Goal: Communication & Community: Answer question/provide support

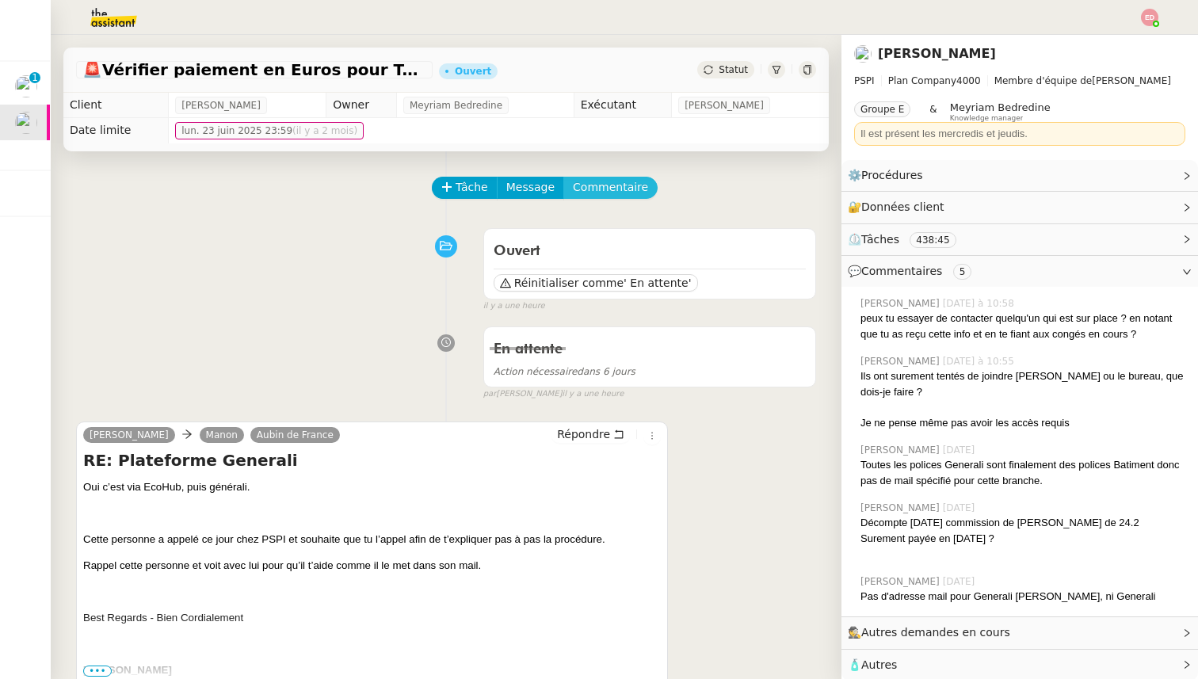
click at [584, 193] on span "Commentaire" at bounding box center [610, 187] width 75 height 18
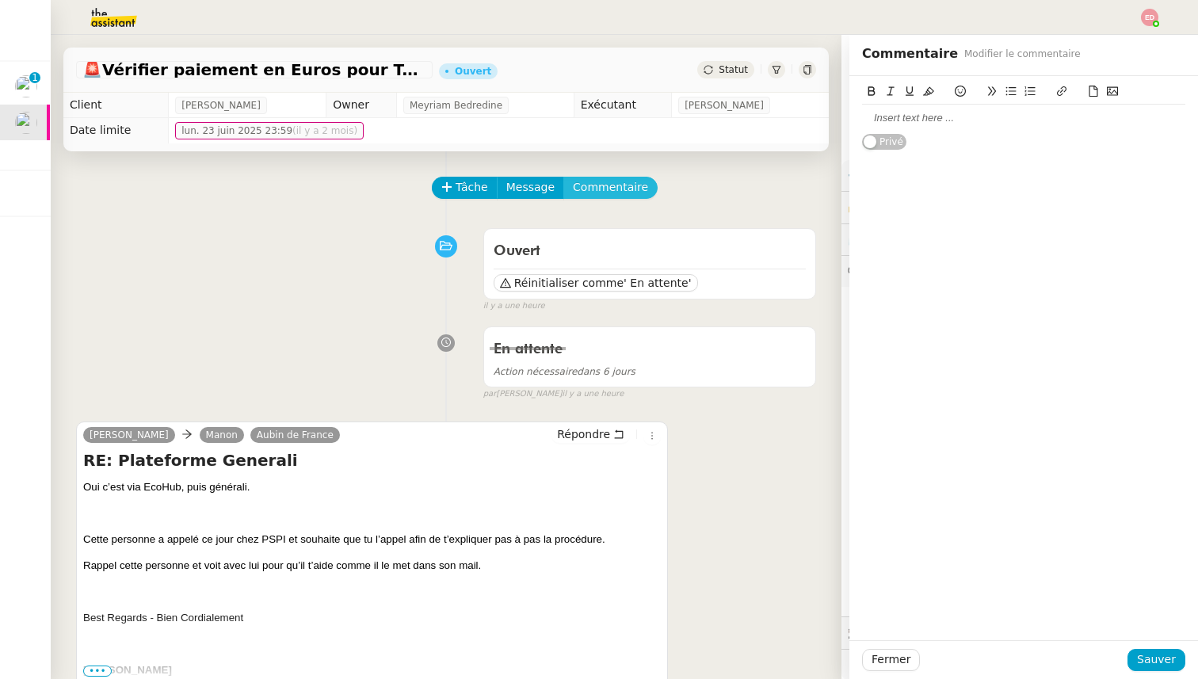
click at [563, 177] on button "Commentaire" at bounding box center [610, 188] width 94 height 22
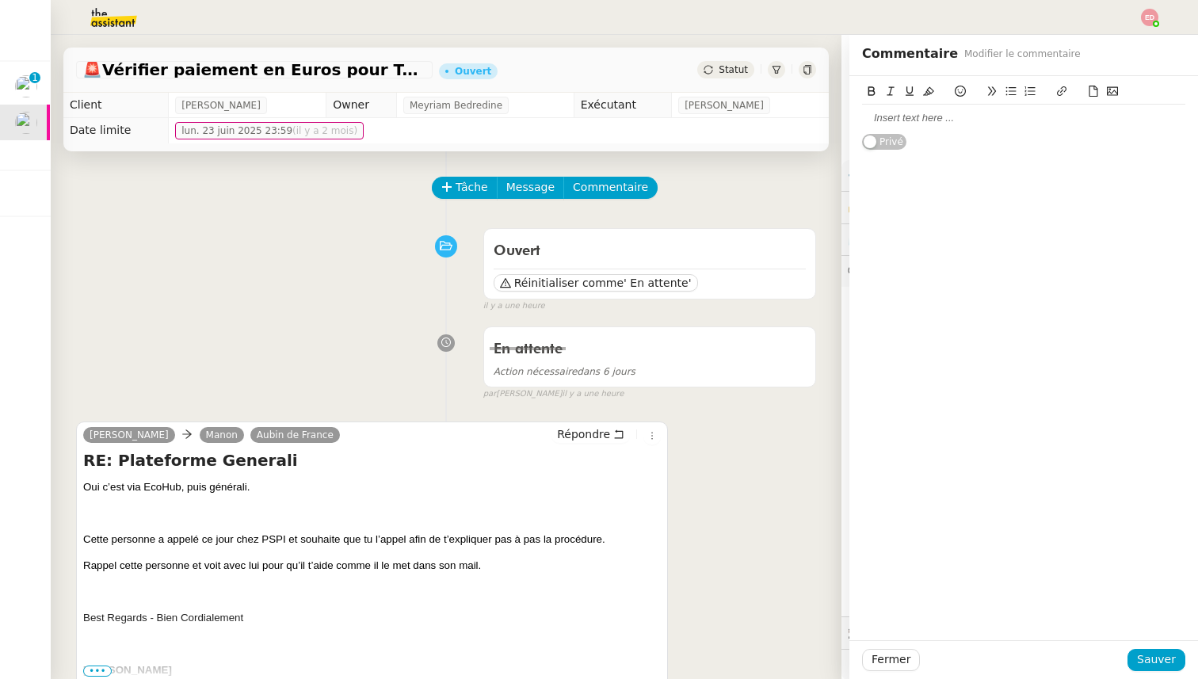
click at [939, 123] on div at bounding box center [1023, 118] width 323 height 14
click at [1170, 657] on span "Sauver" at bounding box center [1156, 659] width 39 height 18
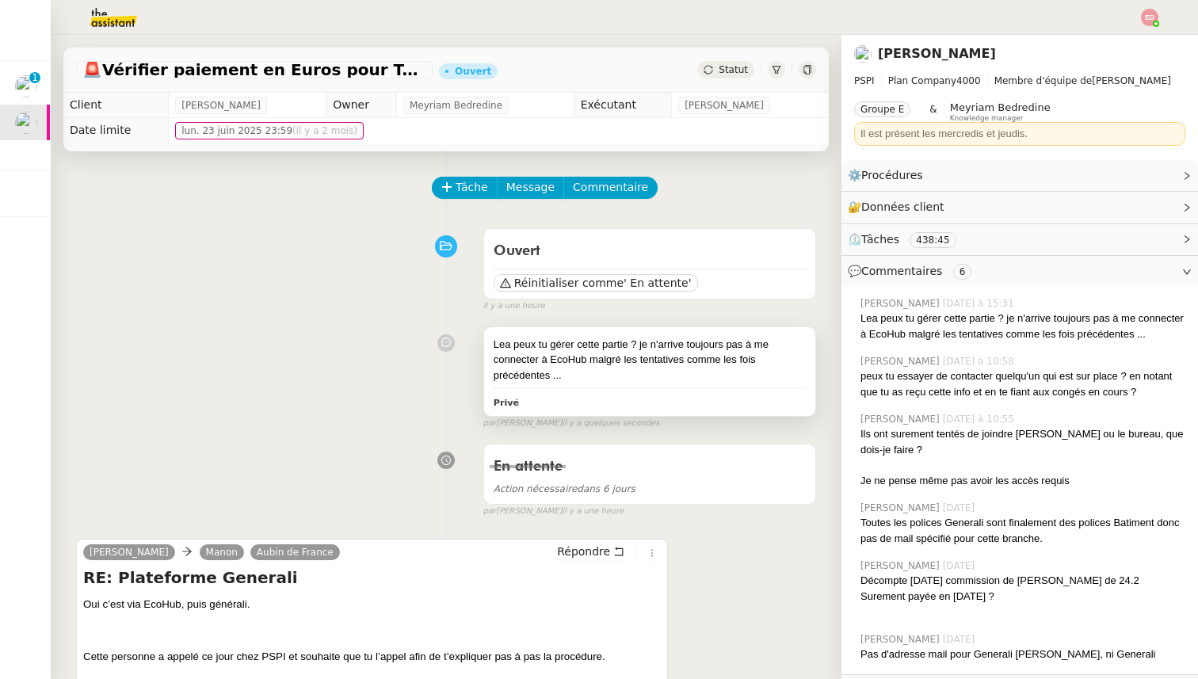
click at [745, 337] on div "Lea peux tu gérer cette partie ? je n'arrive toujours pas à me connecter à EcoH…" at bounding box center [649, 360] width 312 height 47
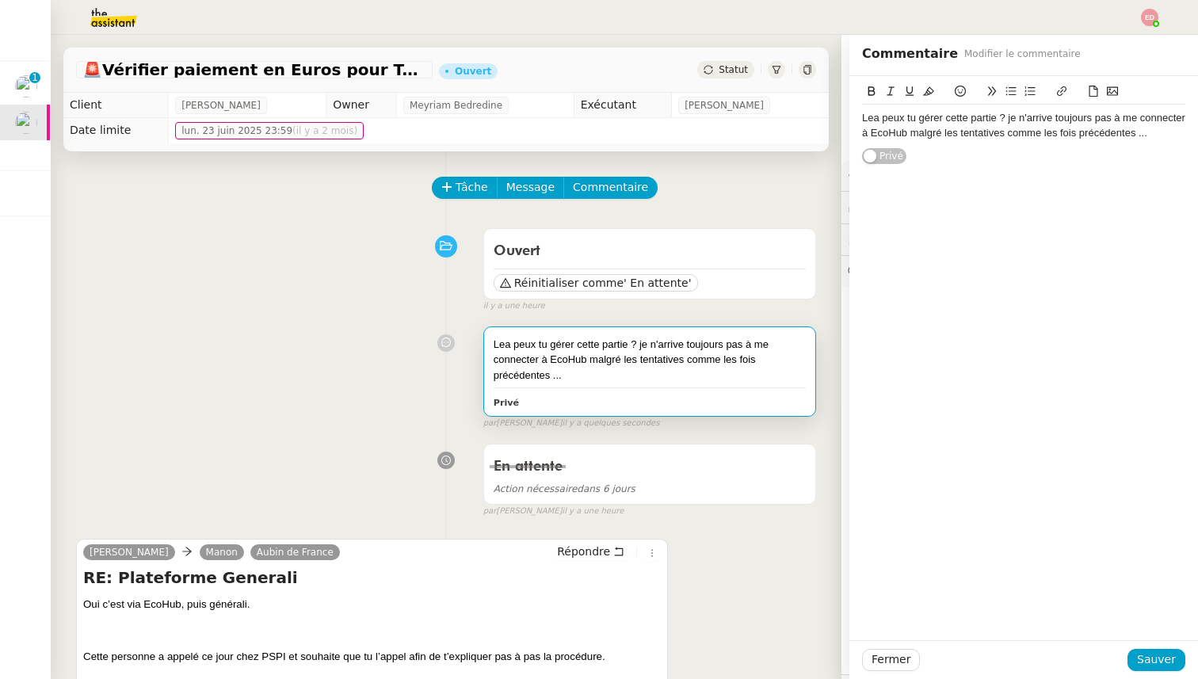
click at [1153, 139] on div "Lea peux tu gérer cette partie ? je n'arrive toujours pas à me connecter à EcoH…" at bounding box center [1023, 125] width 323 height 29
click at [1157, 659] on span "Sauver" at bounding box center [1156, 659] width 39 height 18
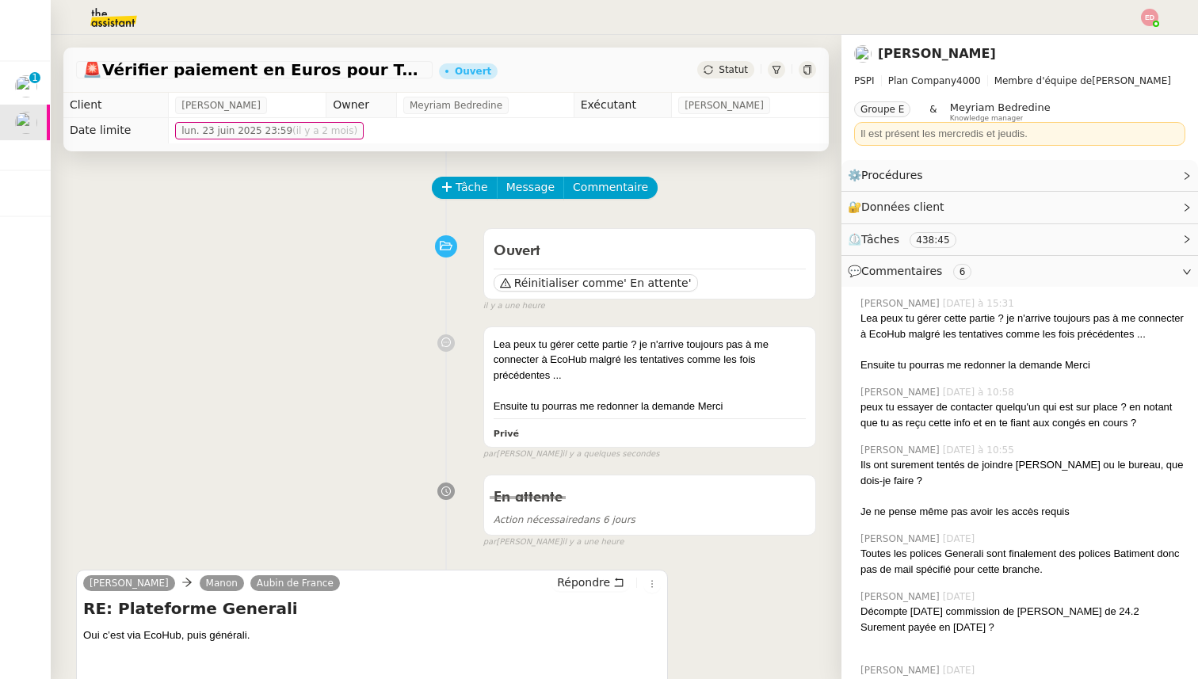
click at [735, 70] on span "Statut" at bounding box center [732, 69] width 29 height 11
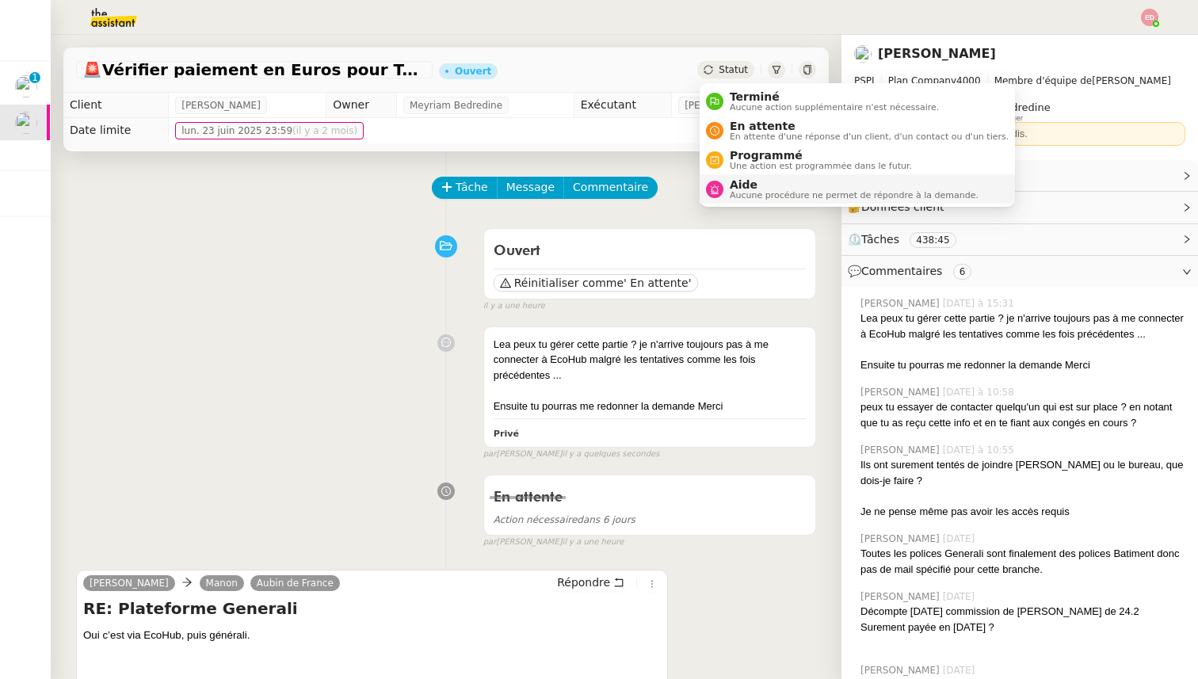
click at [756, 186] on span "Aide" at bounding box center [854, 184] width 249 height 13
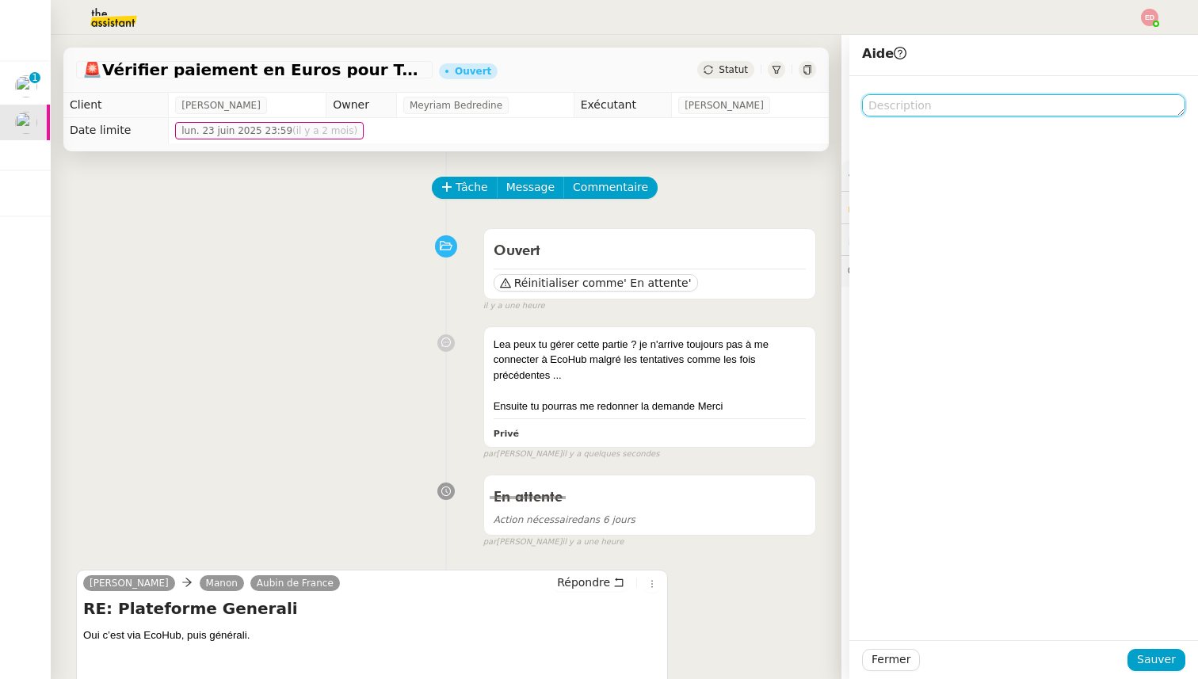
click at [911, 106] on textarea at bounding box center [1023, 105] width 323 height 22
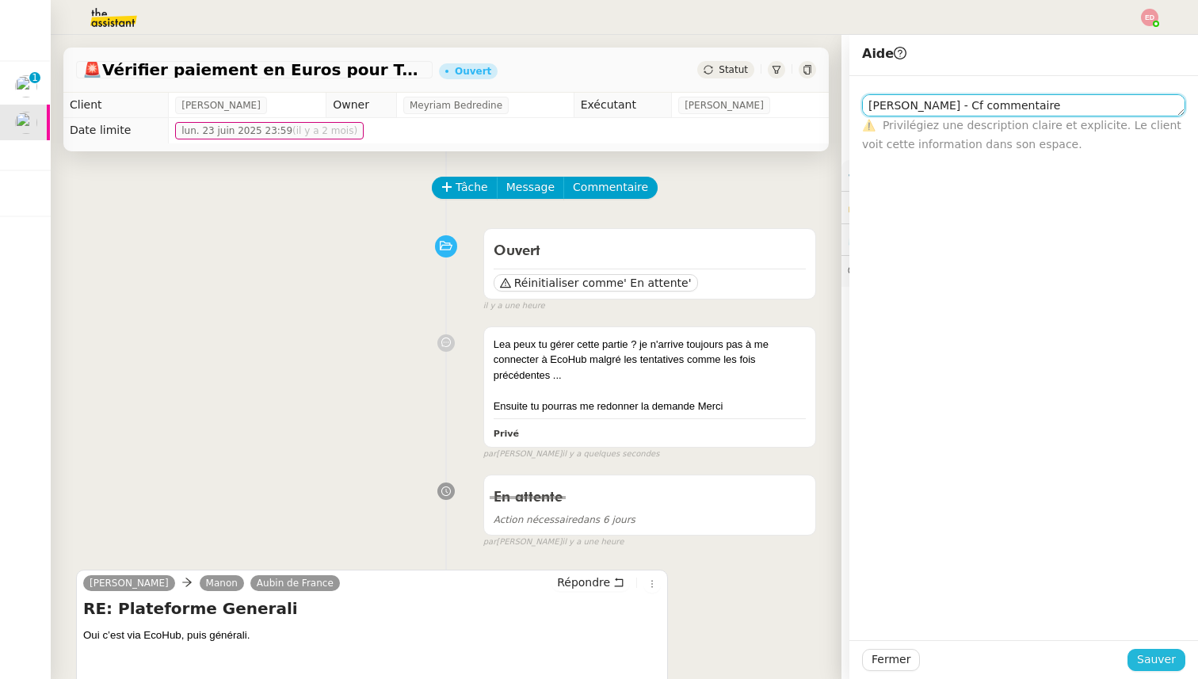
type textarea "[PERSON_NAME] - Cf commentaire"
click at [1145, 653] on span "Sauver" at bounding box center [1156, 659] width 39 height 18
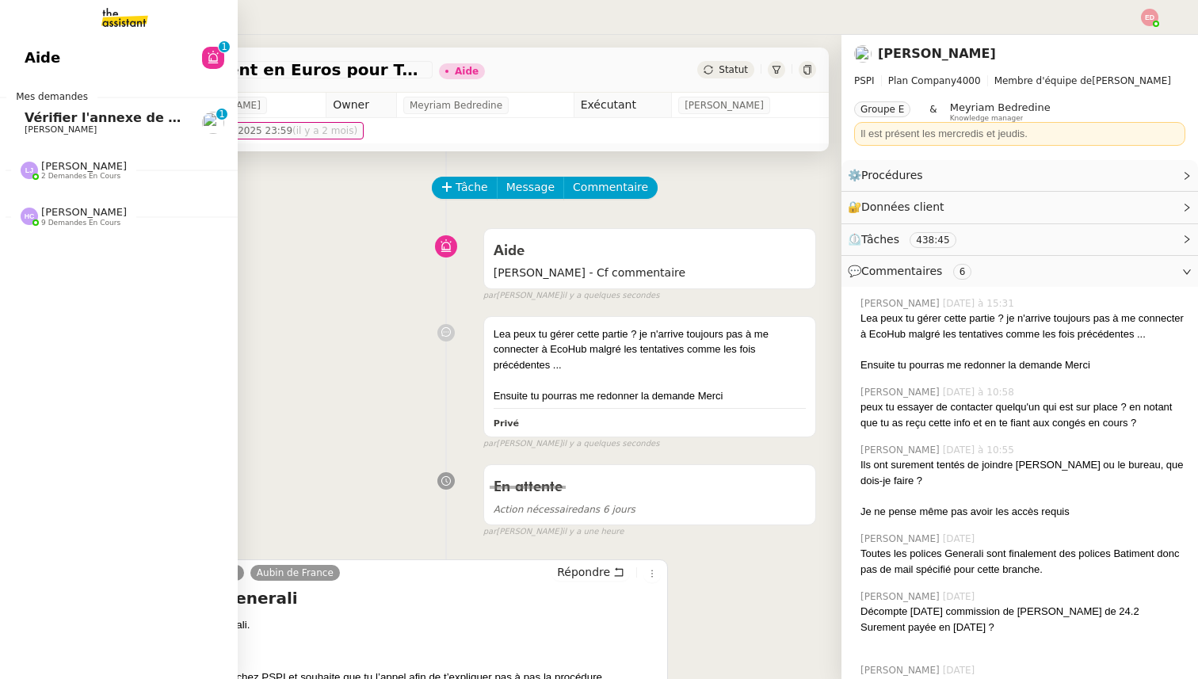
click at [40, 112] on span "Vérifier l'annexe de la police d'assurance" at bounding box center [172, 117] width 294 height 15
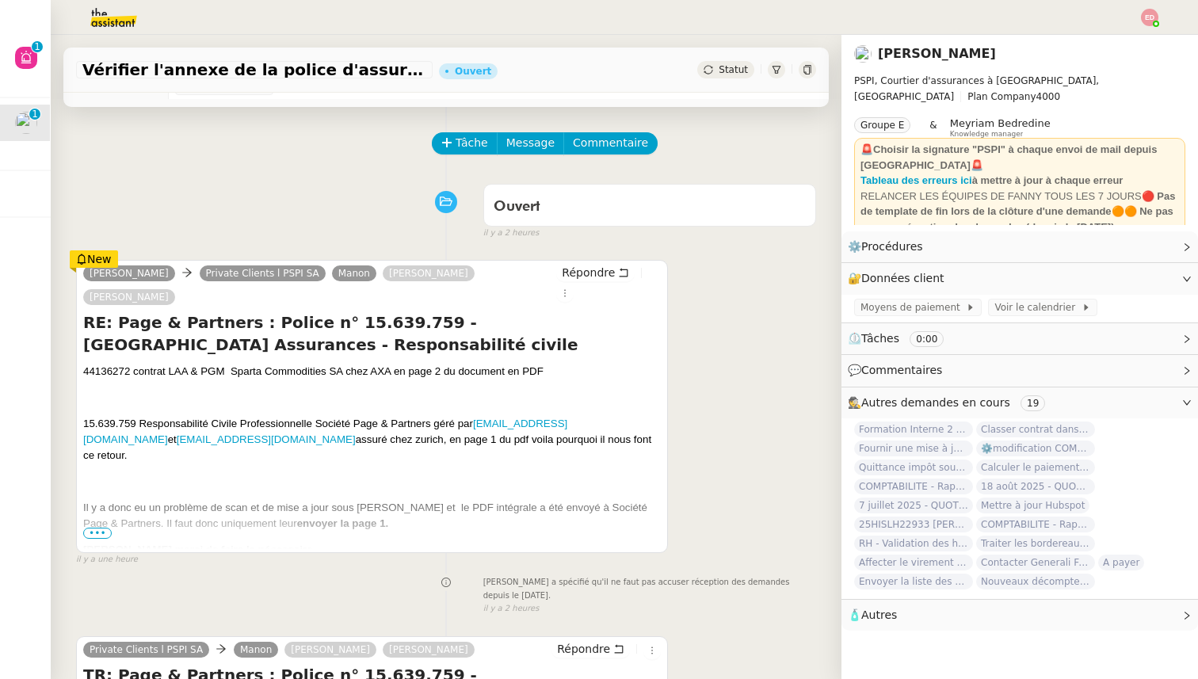
scroll to position [45, 0]
click at [89, 527] on span "•••" at bounding box center [97, 532] width 29 height 11
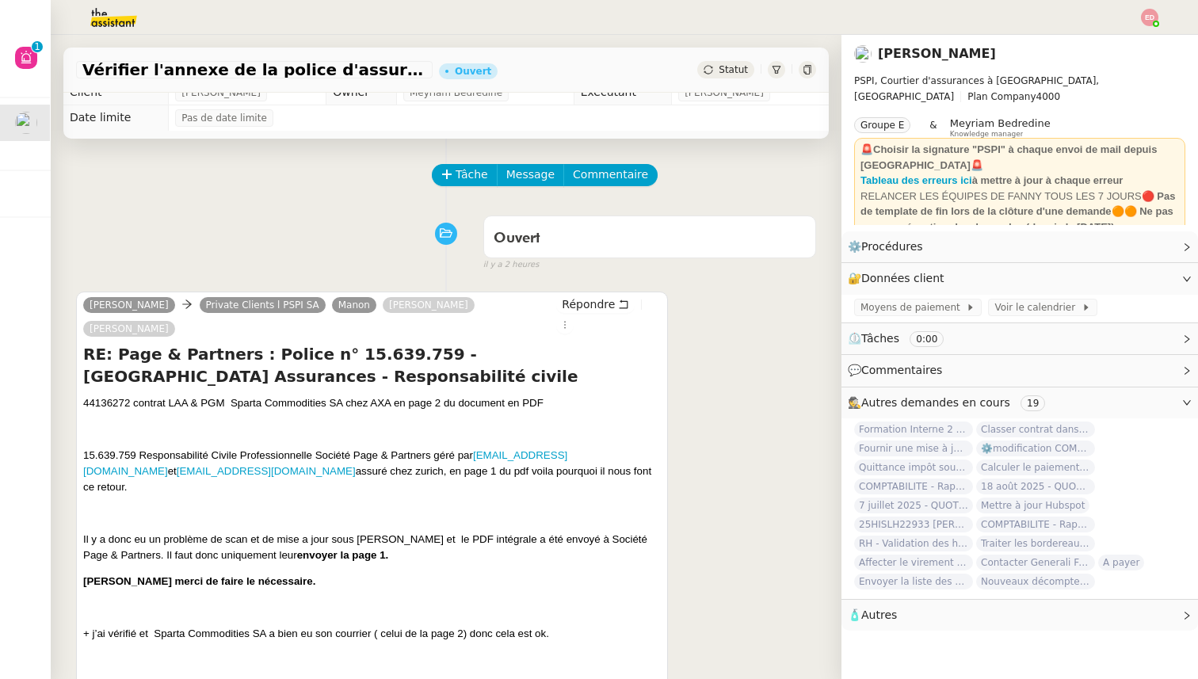
scroll to position [0, 0]
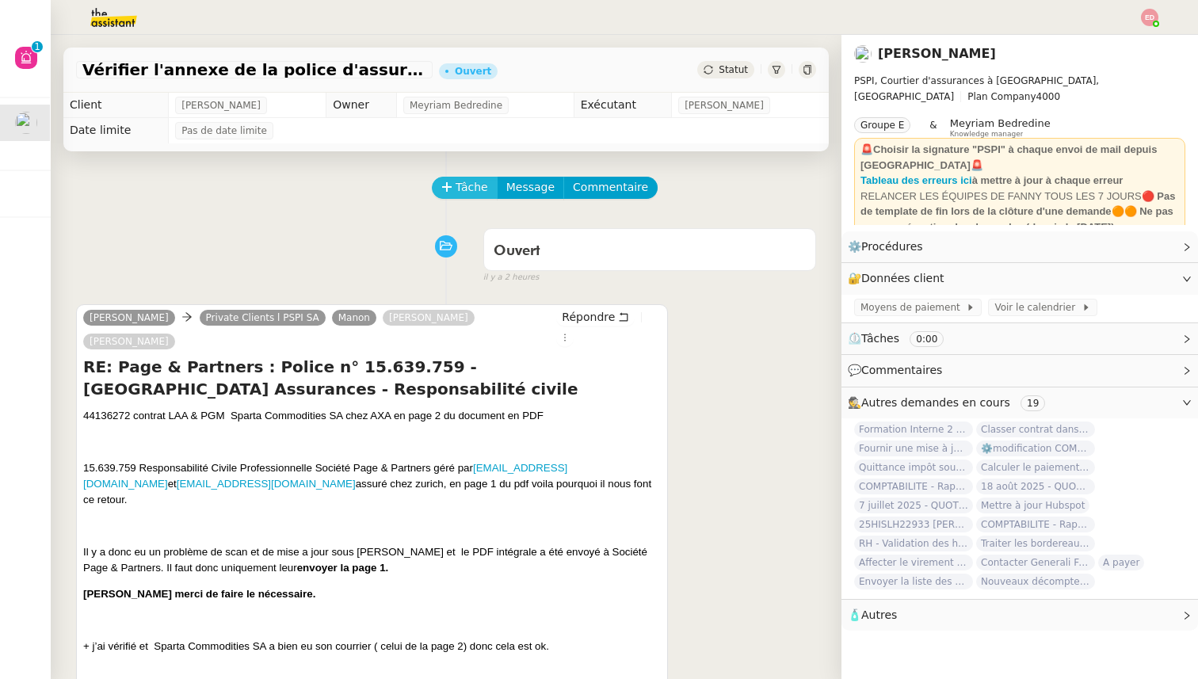
click at [462, 182] on span "Tâche" at bounding box center [471, 187] width 32 height 18
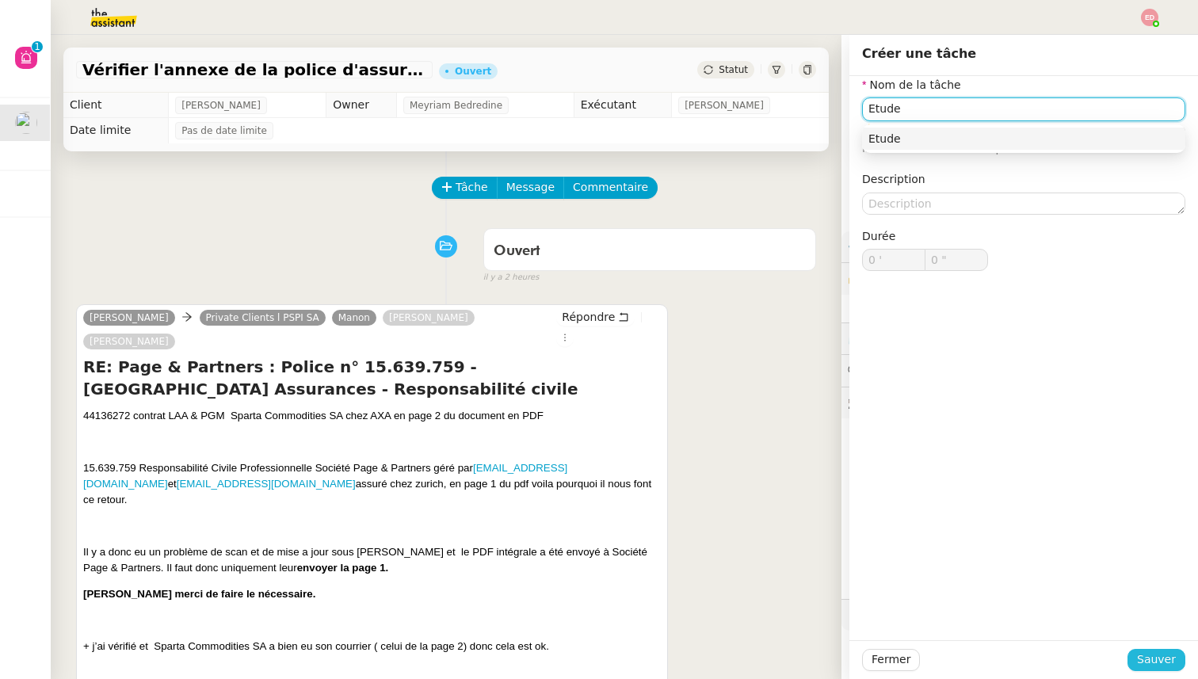
type input "Etude"
click at [1144, 664] on span "Sauver" at bounding box center [1156, 659] width 39 height 18
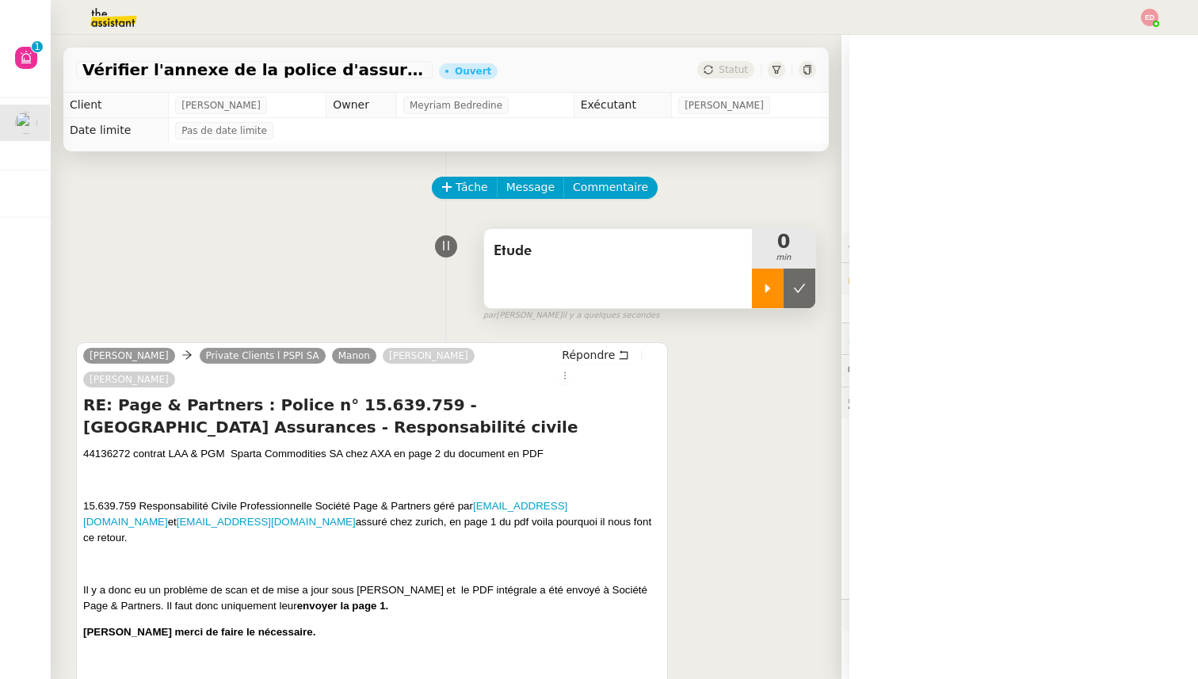
click at [762, 282] on icon at bounding box center [767, 288] width 13 height 13
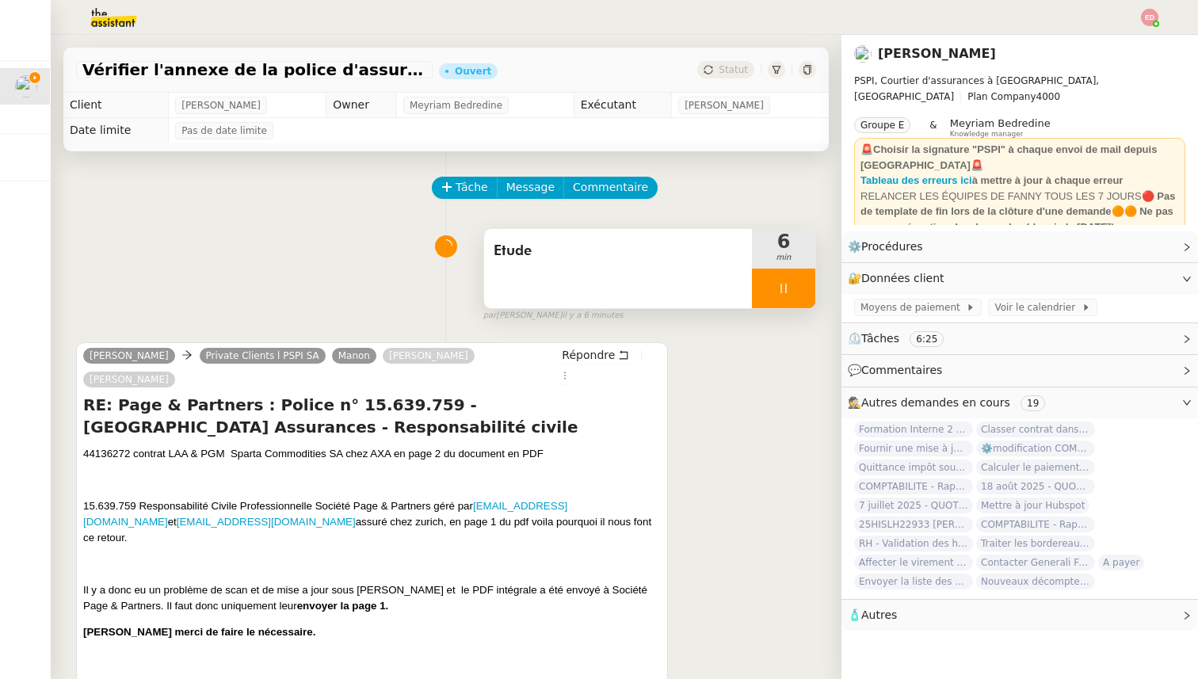
click at [804, 291] on div at bounding box center [783, 289] width 63 height 40
click at [804, 291] on icon at bounding box center [799, 288] width 13 height 13
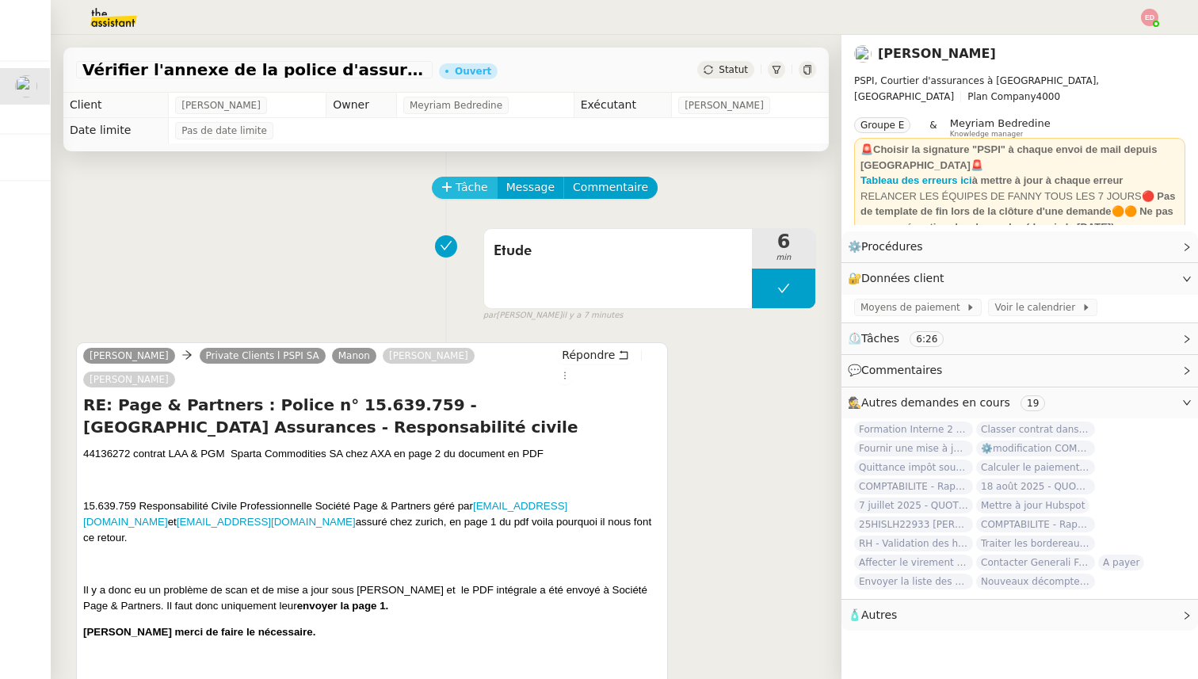
click at [469, 192] on span "Tâche" at bounding box center [471, 187] width 32 height 18
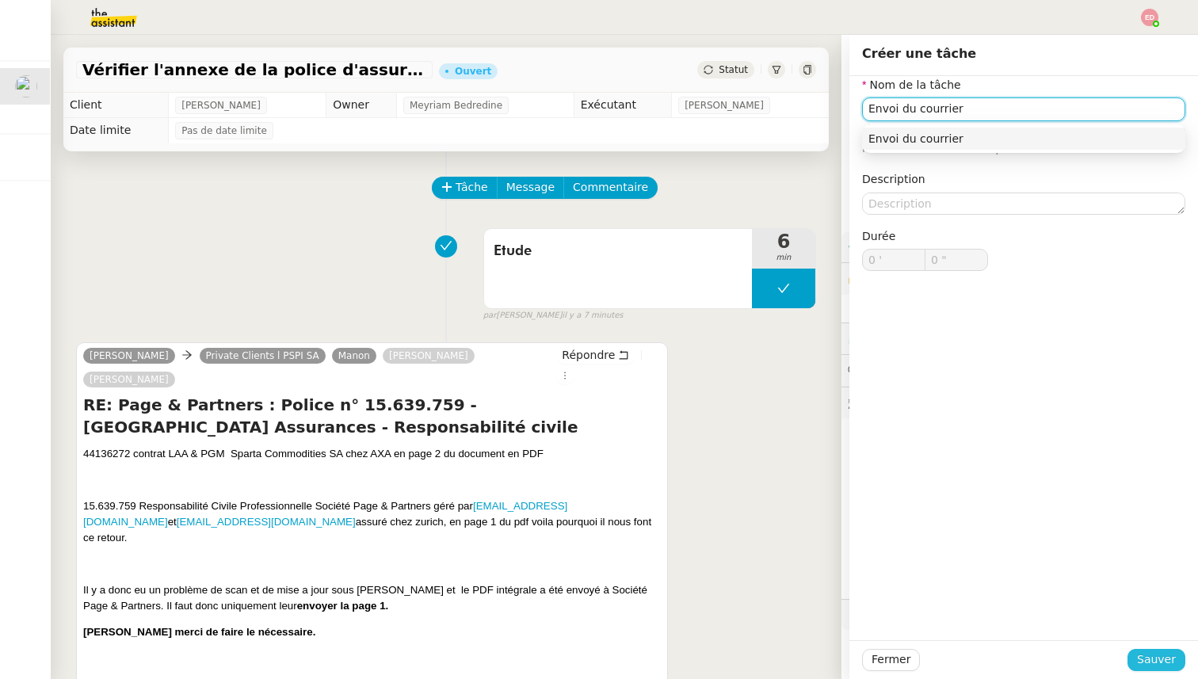
type input "Envoi du courrier"
click at [1156, 661] on span "Sauver" at bounding box center [1156, 659] width 39 height 18
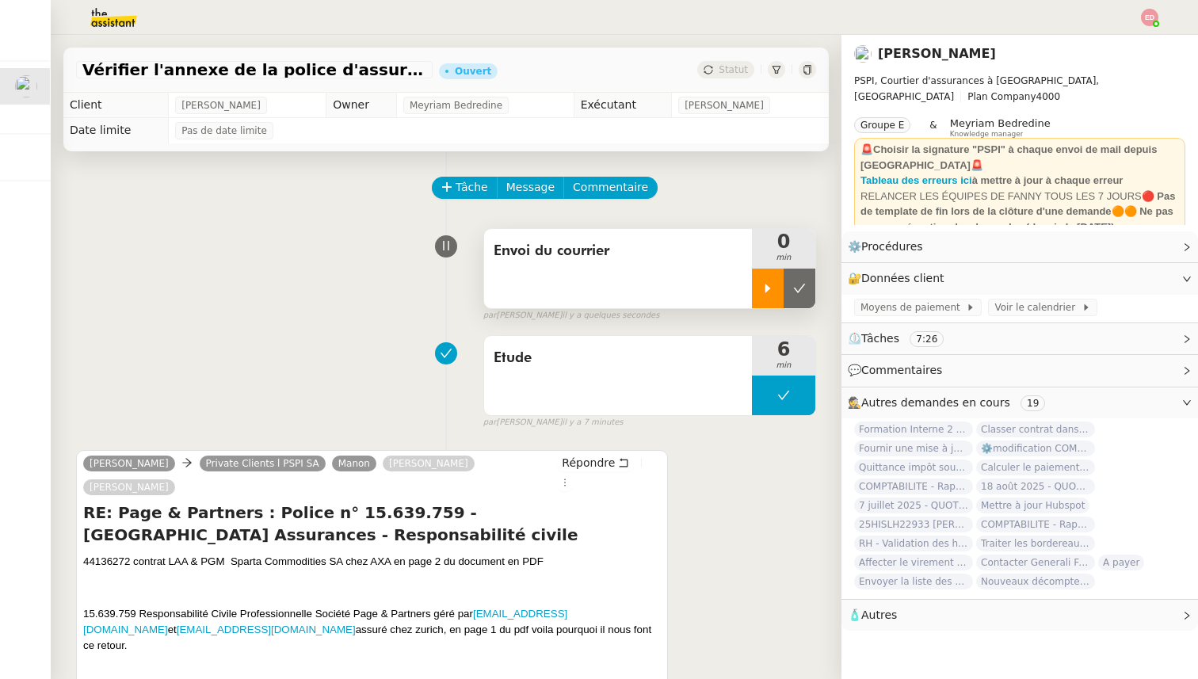
click at [764, 282] on icon at bounding box center [767, 288] width 13 height 13
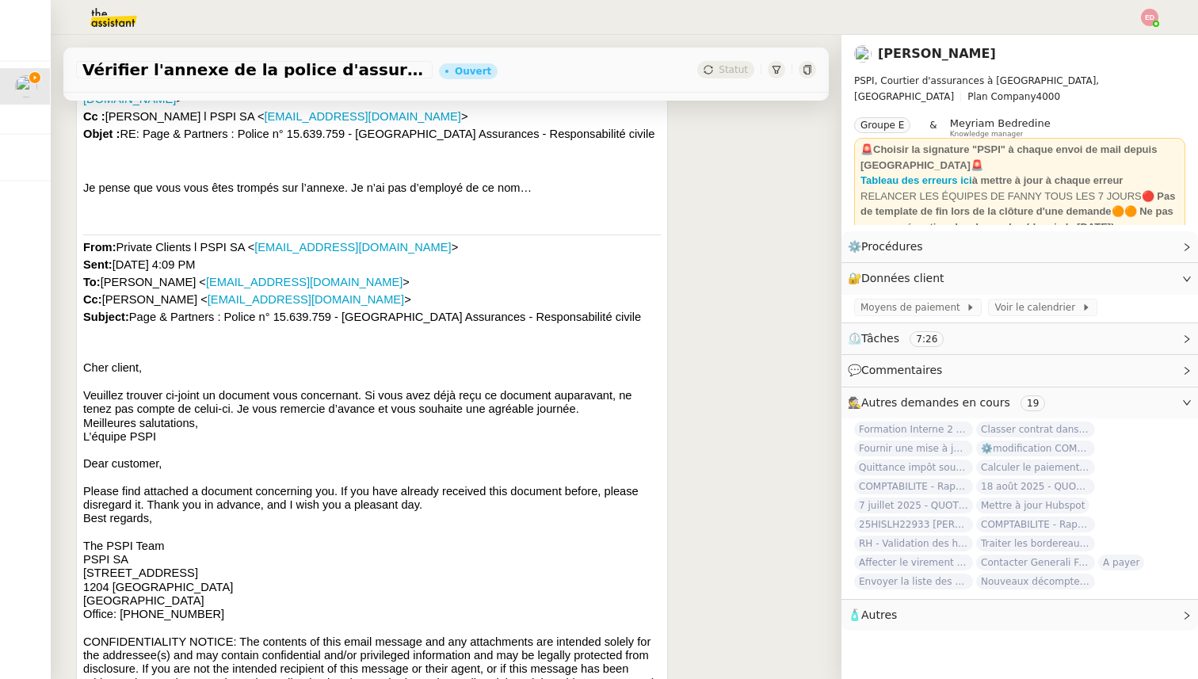
scroll to position [2666, 0]
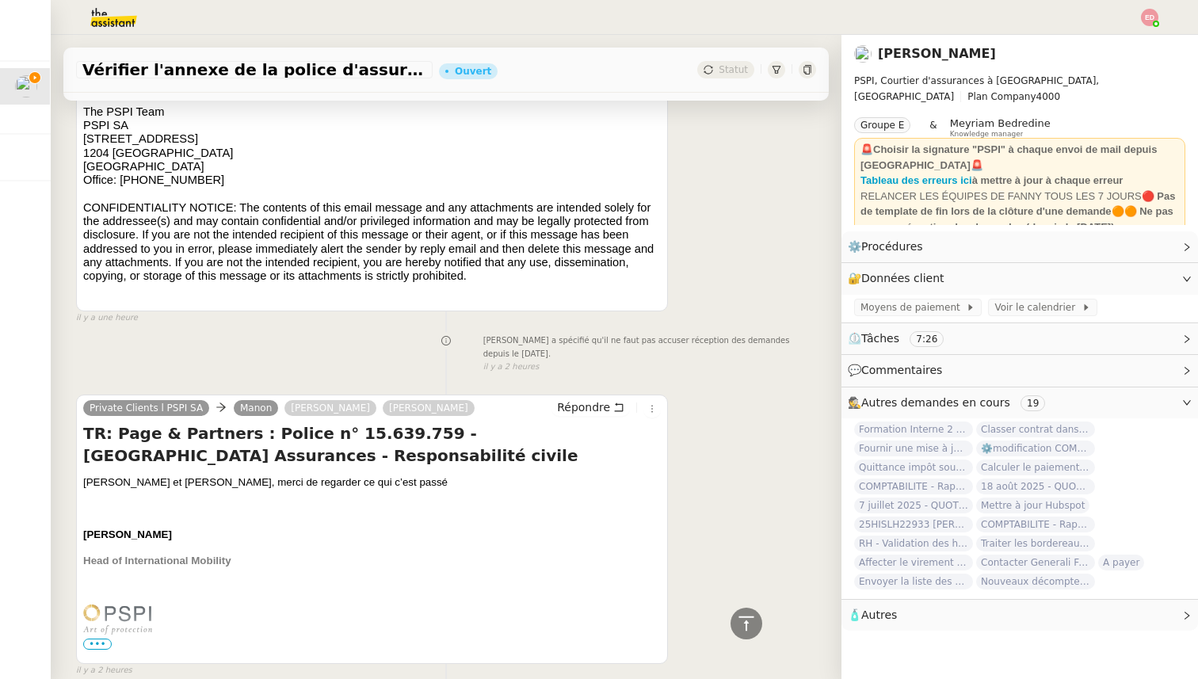
click at [90, 638] on span "•••" at bounding box center [97, 643] width 29 height 11
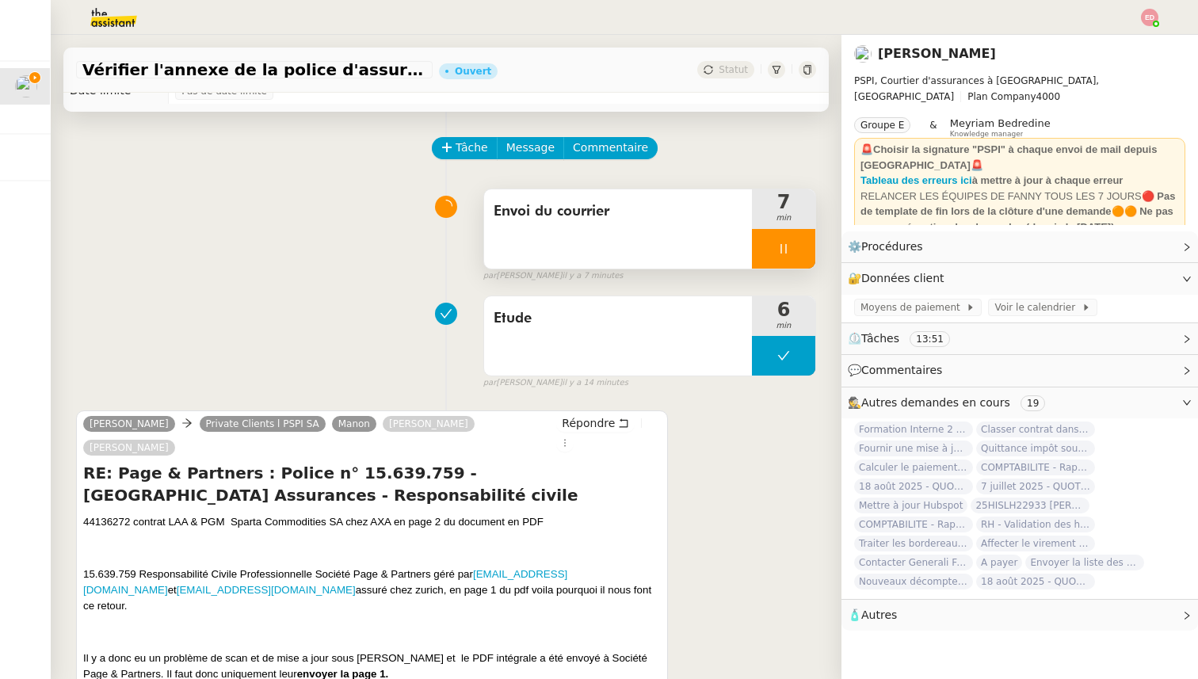
scroll to position [0, 0]
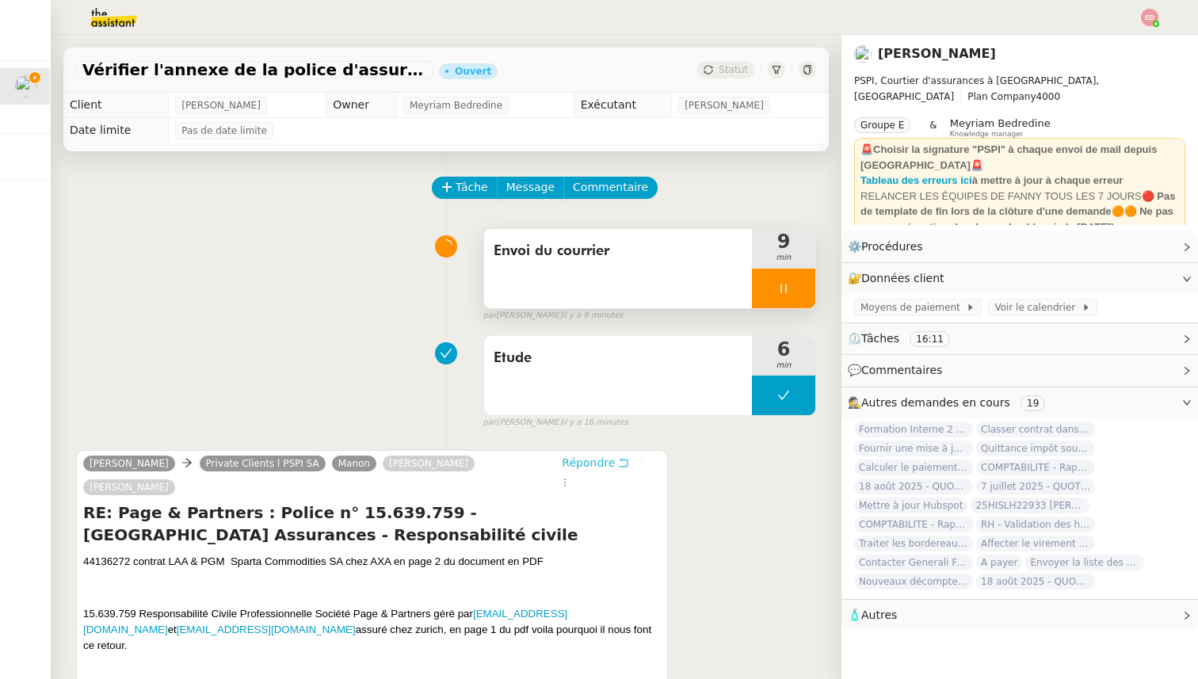
click at [611, 462] on button "Répondre" at bounding box center [595, 462] width 78 height 17
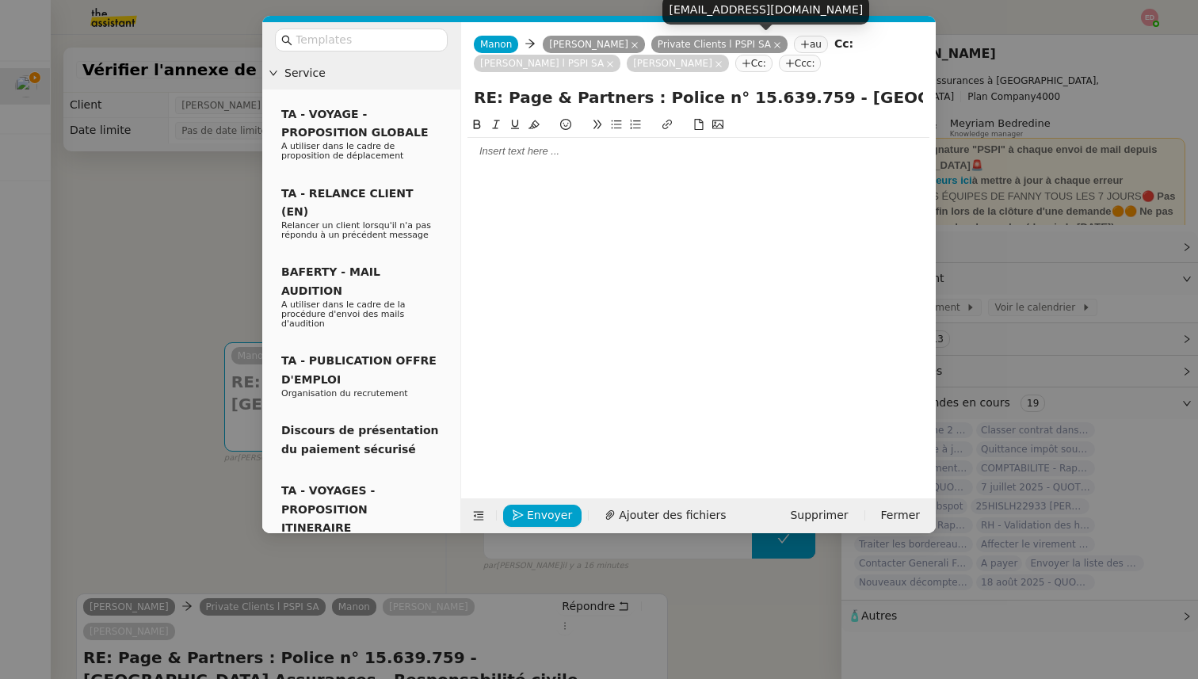
click at [768, 40] on nz-tag "Private Clients l PSPI SA" at bounding box center [719, 44] width 136 height 17
click at [773, 44] on icon at bounding box center [777, 45] width 8 height 8
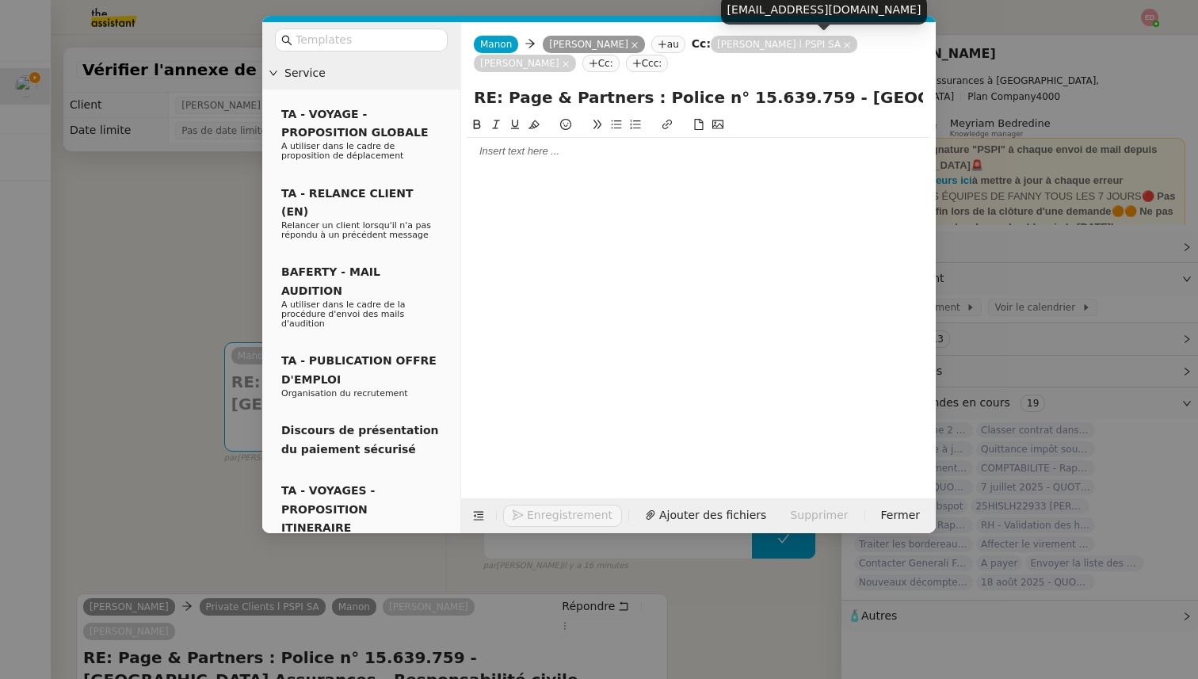
click at [843, 45] on icon at bounding box center [847, 45] width 8 height 8
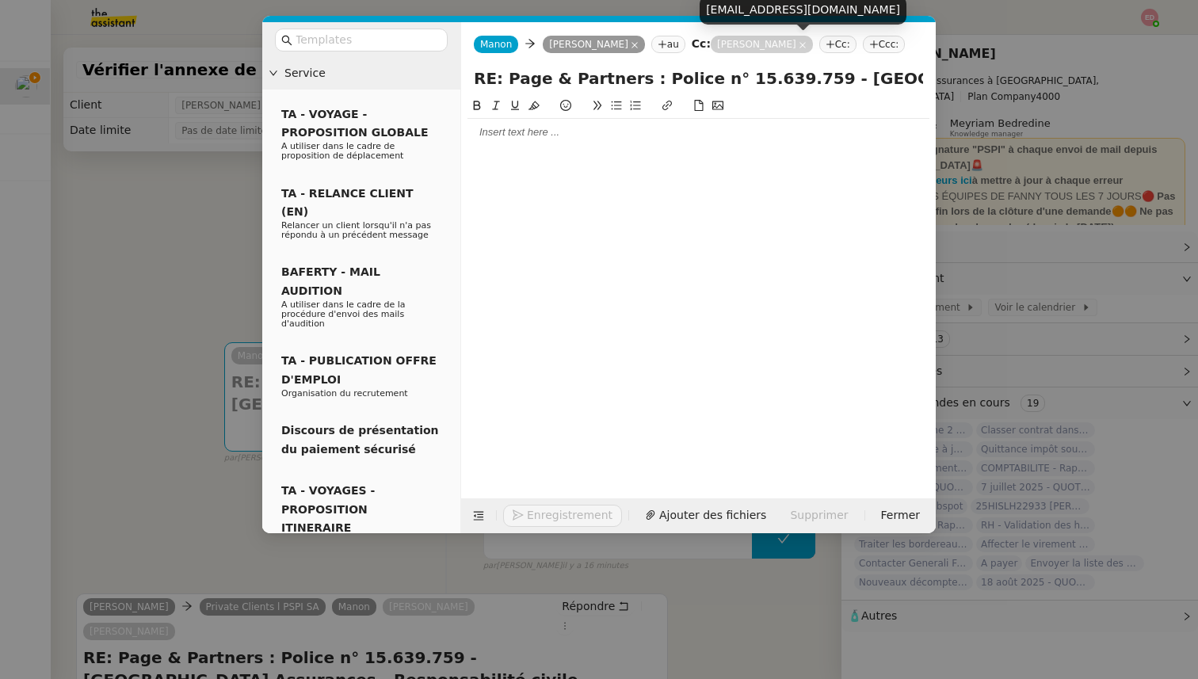
click at [798, 44] on icon at bounding box center [802, 45] width 8 height 8
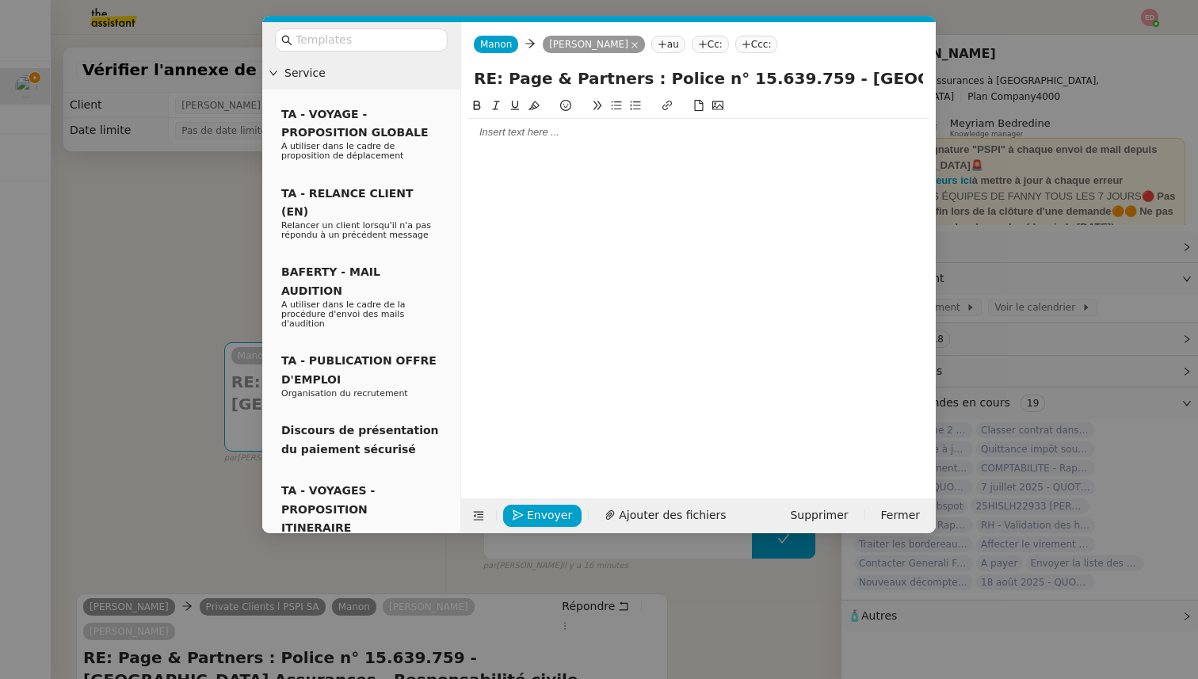
click at [528, 135] on div at bounding box center [698, 132] width 462 height 14
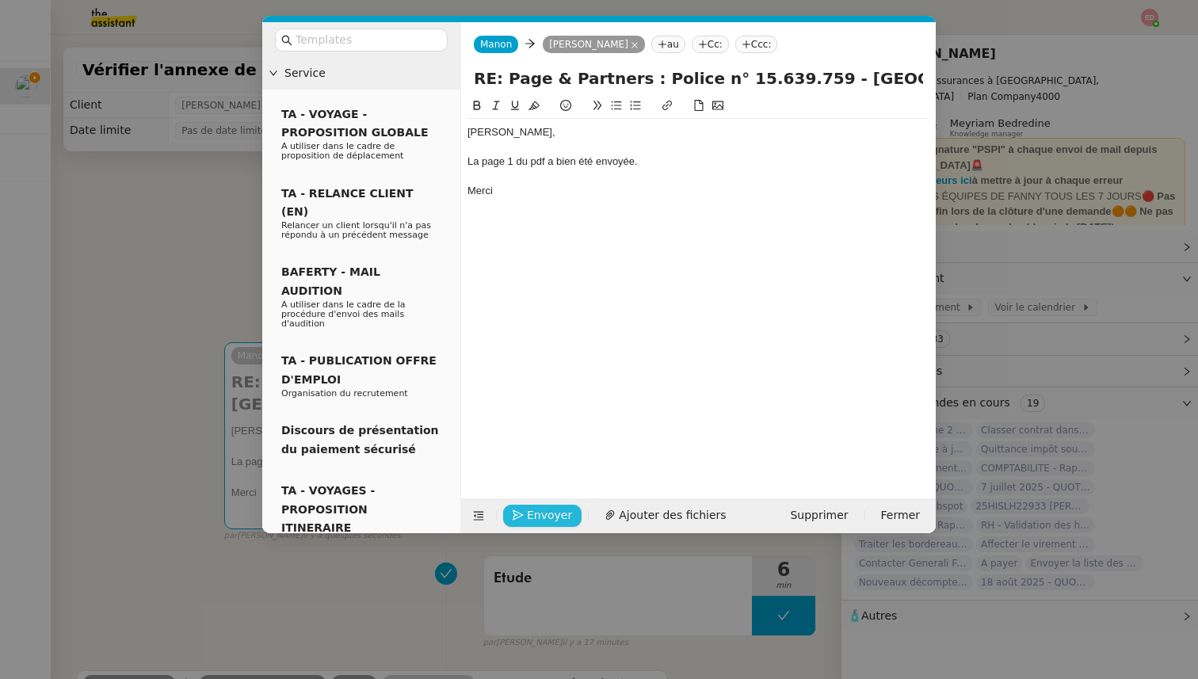
click at [547, 515] on span "Envoyer" at bounding box center [549, 515] width 45 height 18
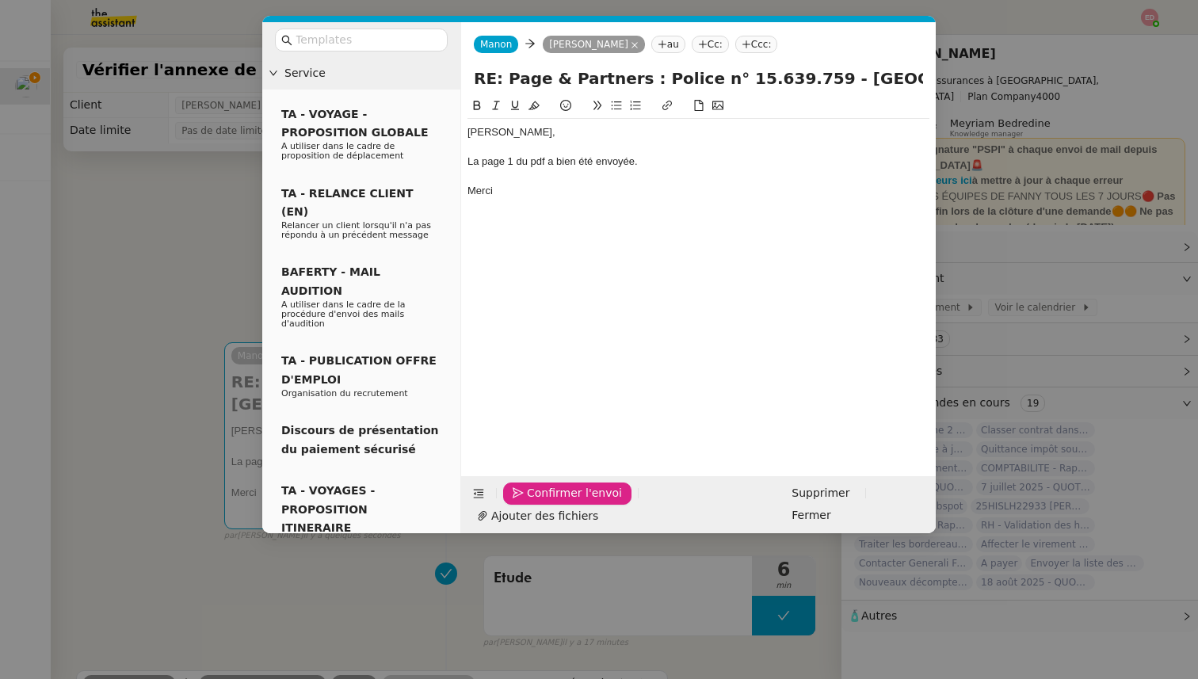
click at [547, 502] on span "Confirmer l'envoi" at bounding box center [574, 493] width 95 height 18
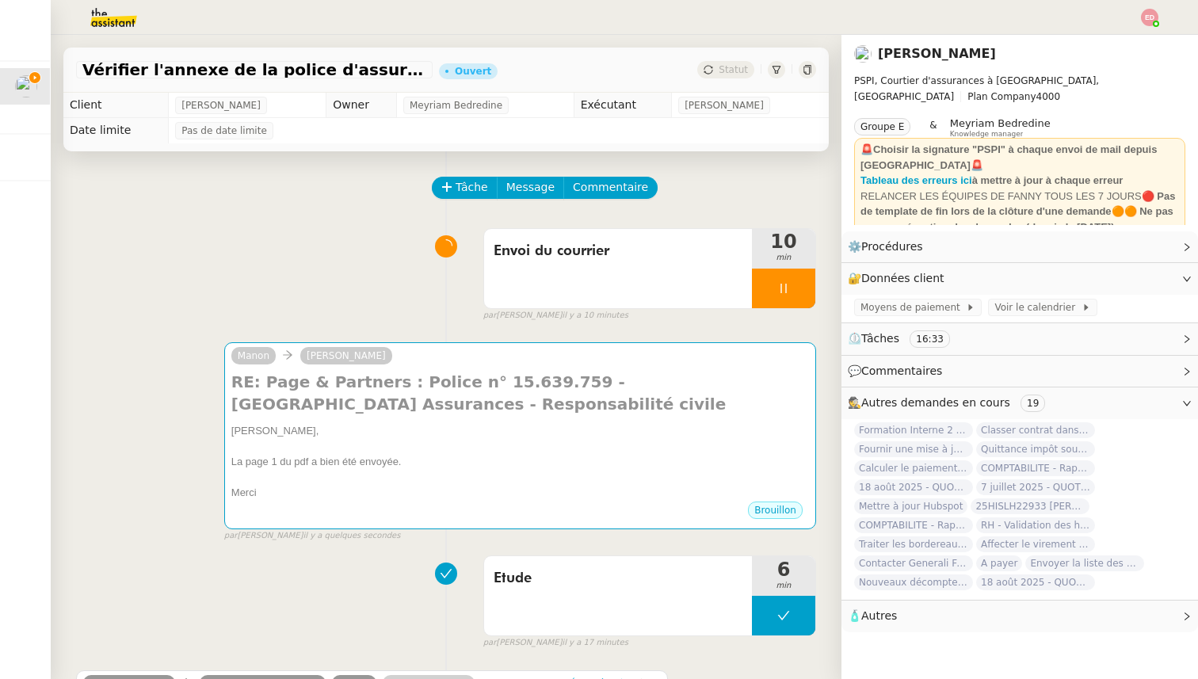
scroll to position [13, 0]
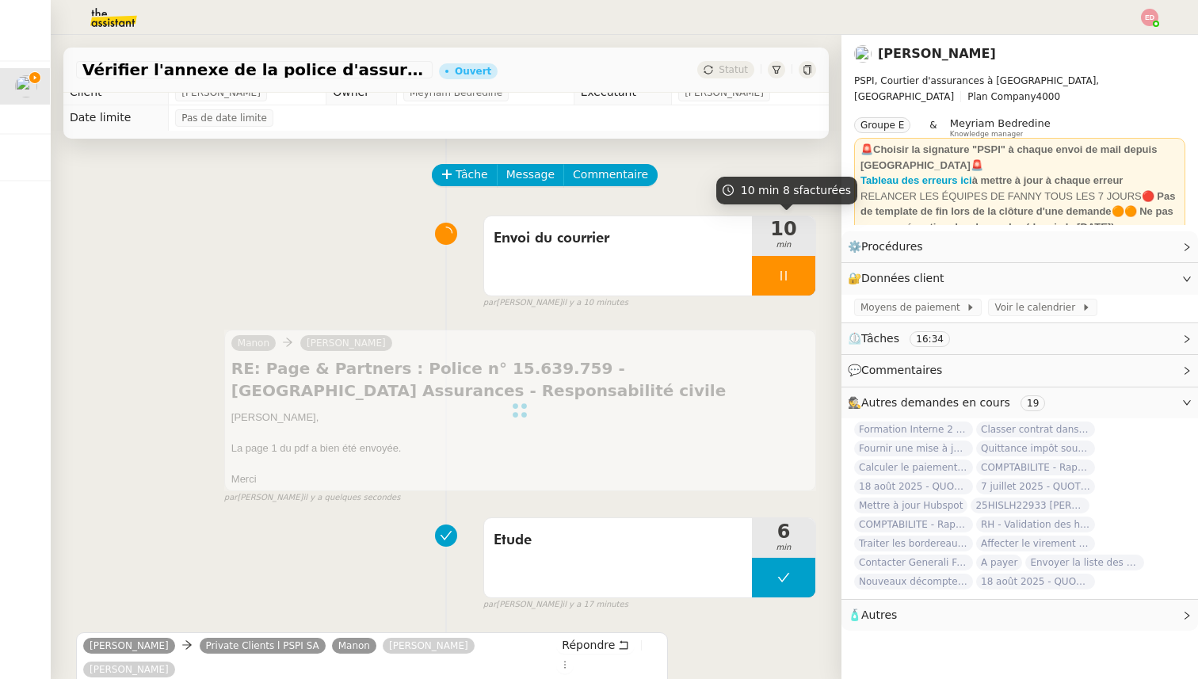
click at [805, 275] on div at bounding box center [783, 276] width 63 height 40
click at [805, 275] on icon at bounding box center [799, 275] width 13 height 13
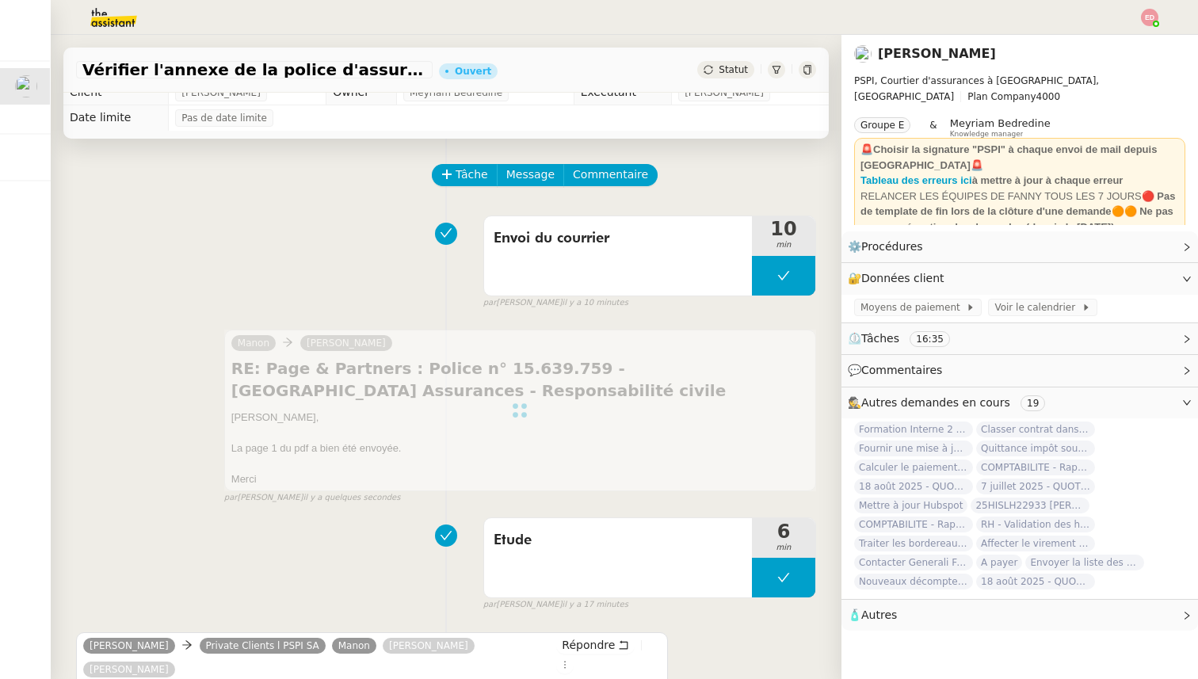
click at [740, 75] on span "Statut" at bounding box center [732, 69] width 29 height 11
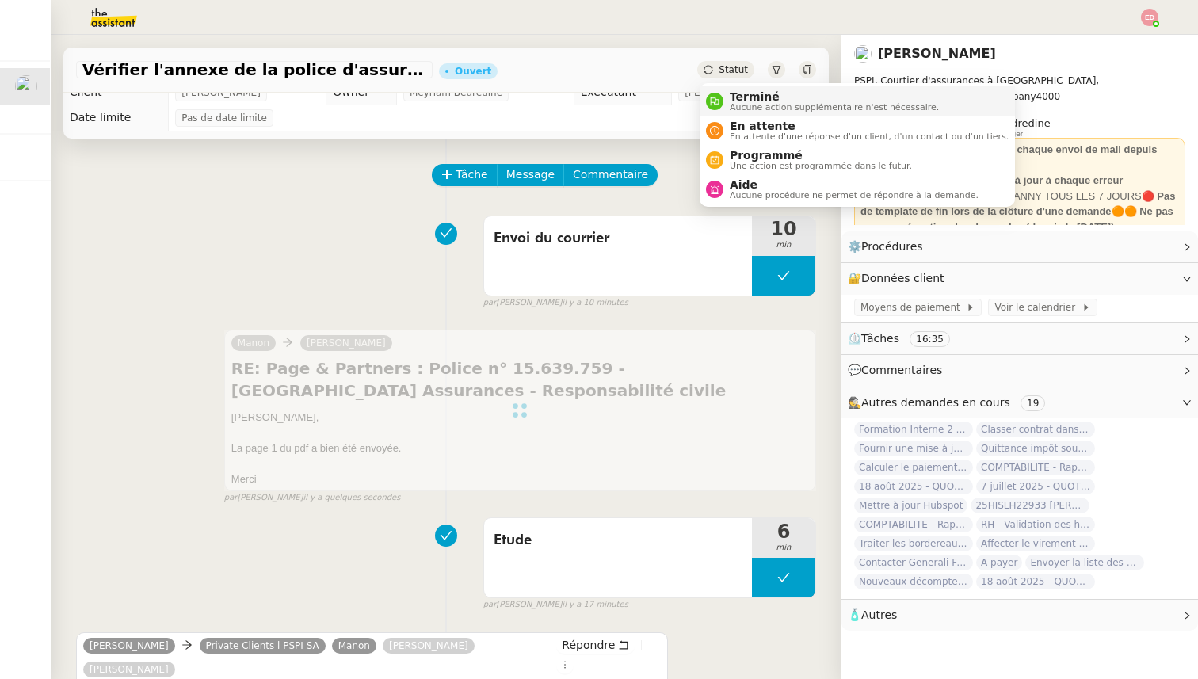
click at [749, 106] on span "Aucune action supplémentaire n'est nécessaire." at bounding box center [834, 107] width 209 height 9
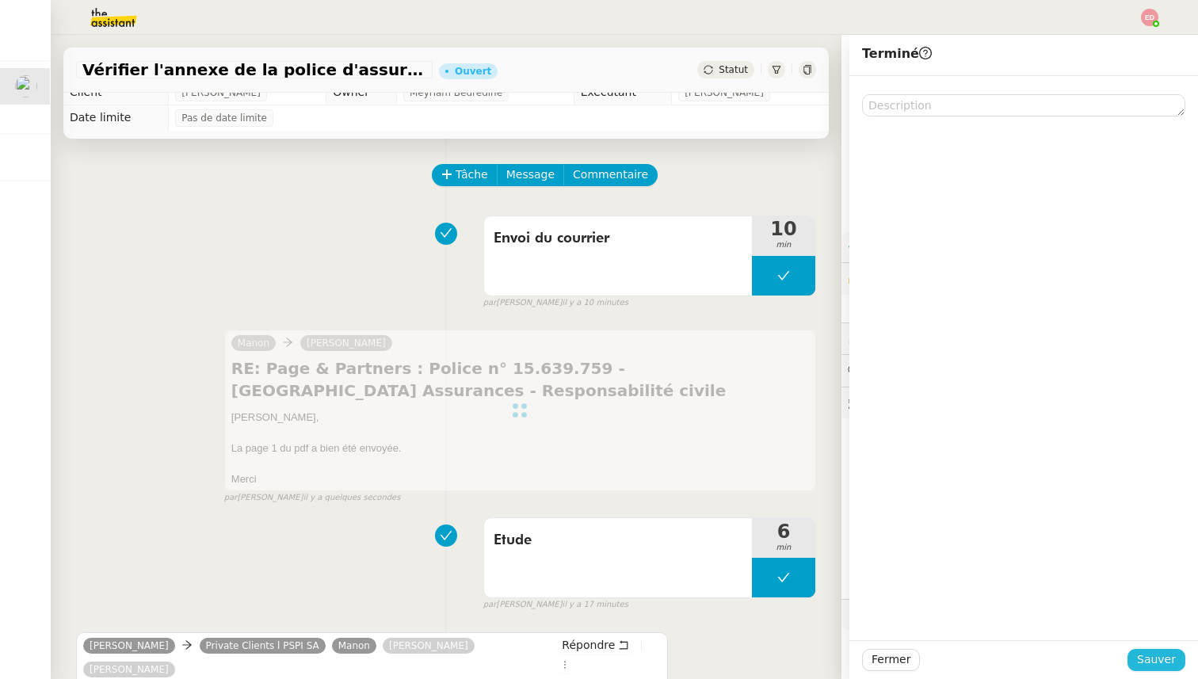
click at [1142, 658] on span "Sauver" at bounding box center [1156, 659] width 39 height 18
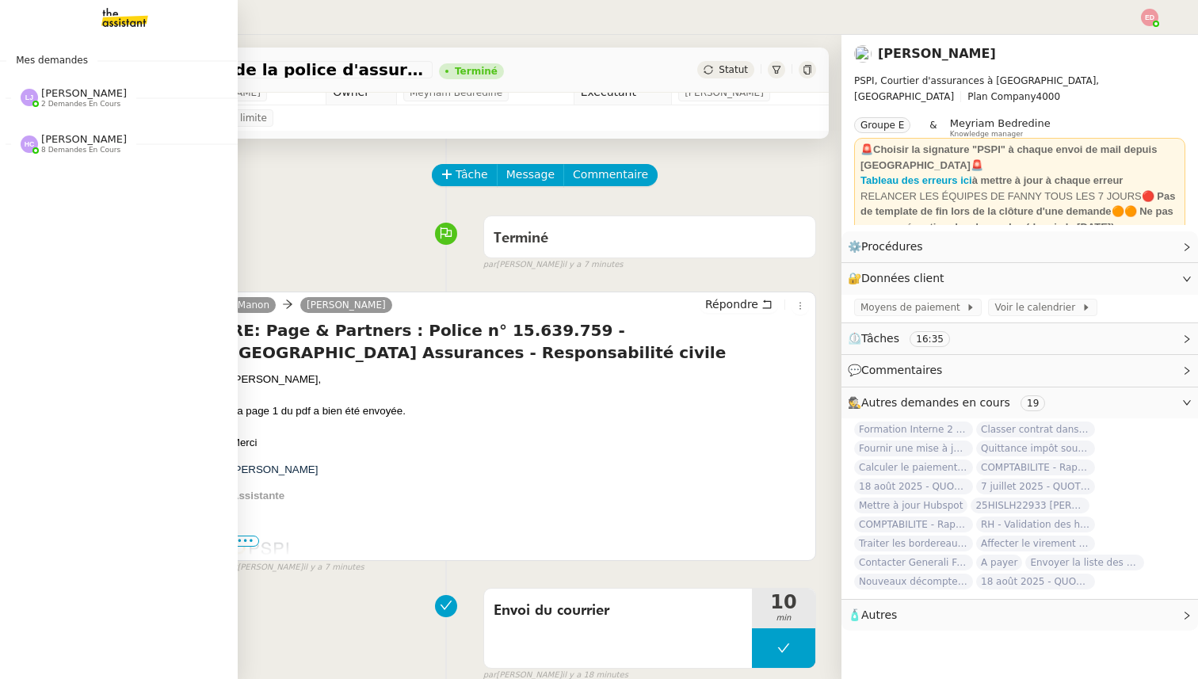
click at [86, 132] on span "[PERSON_NAME] 8 demandes en cours" at bounding box center [125, 136] width 238 height 33
click at [75, 143] on span "[PERSON_NAME]" at bounding box center [84, 139] width 86 height 12
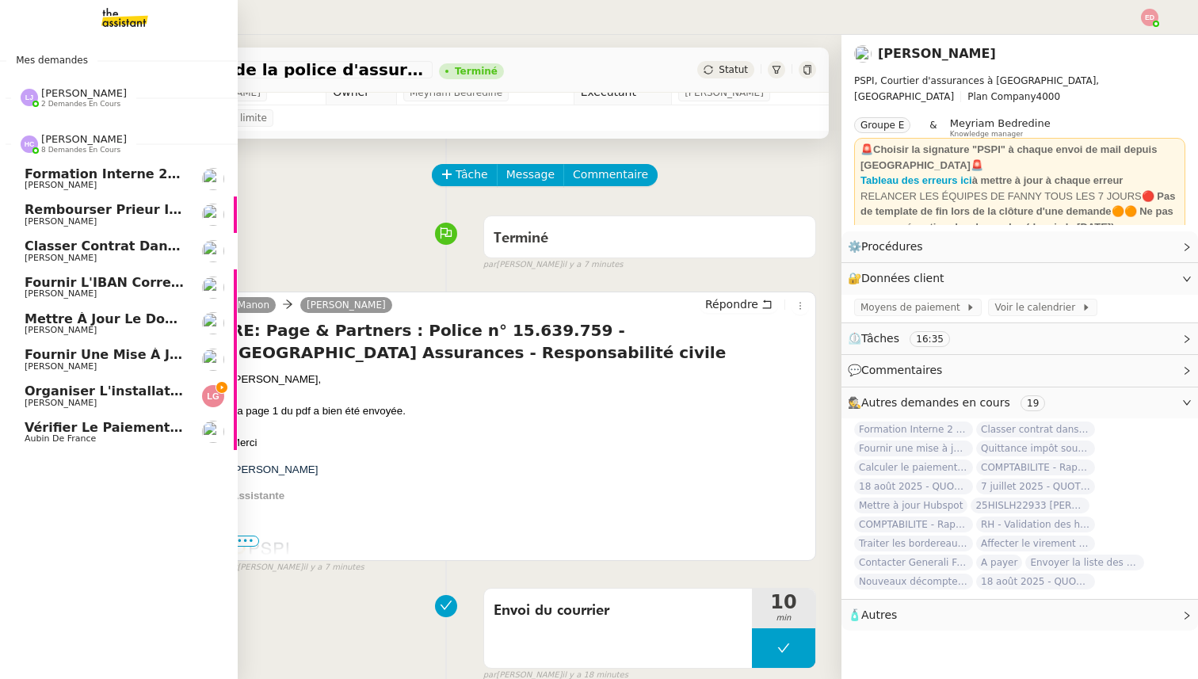
click at [77, 441] on span "Aubin de France" at bounding box center [60, 438] width 71 height 10
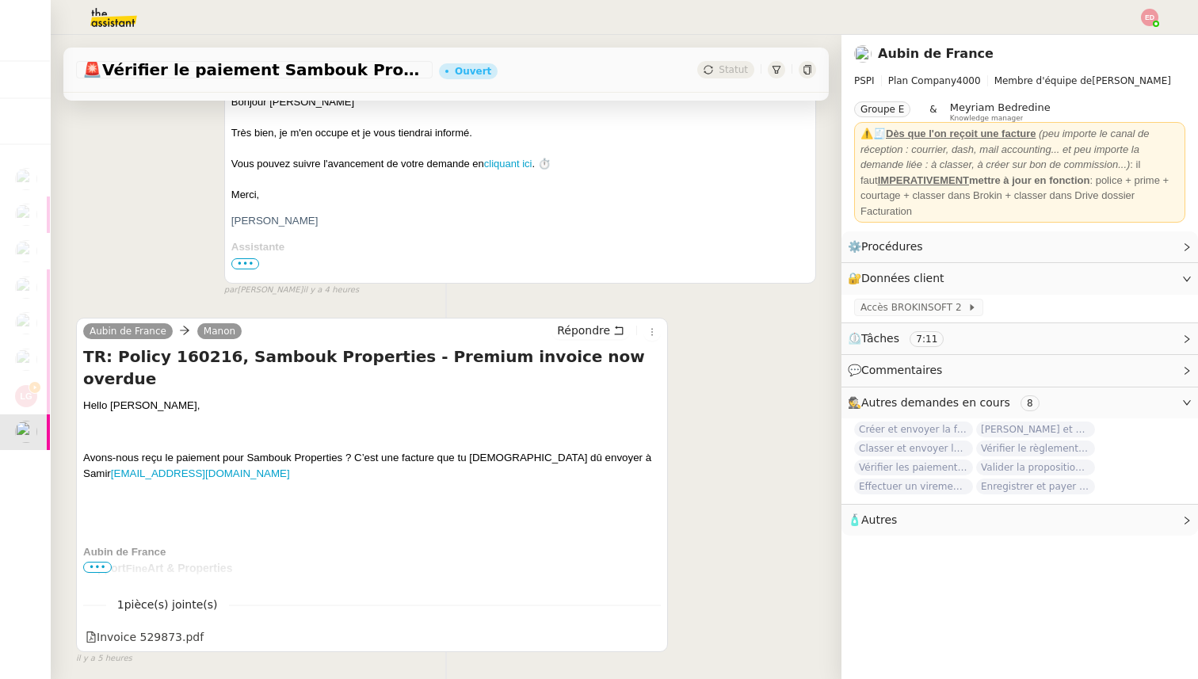
scroll to position [345, 0]
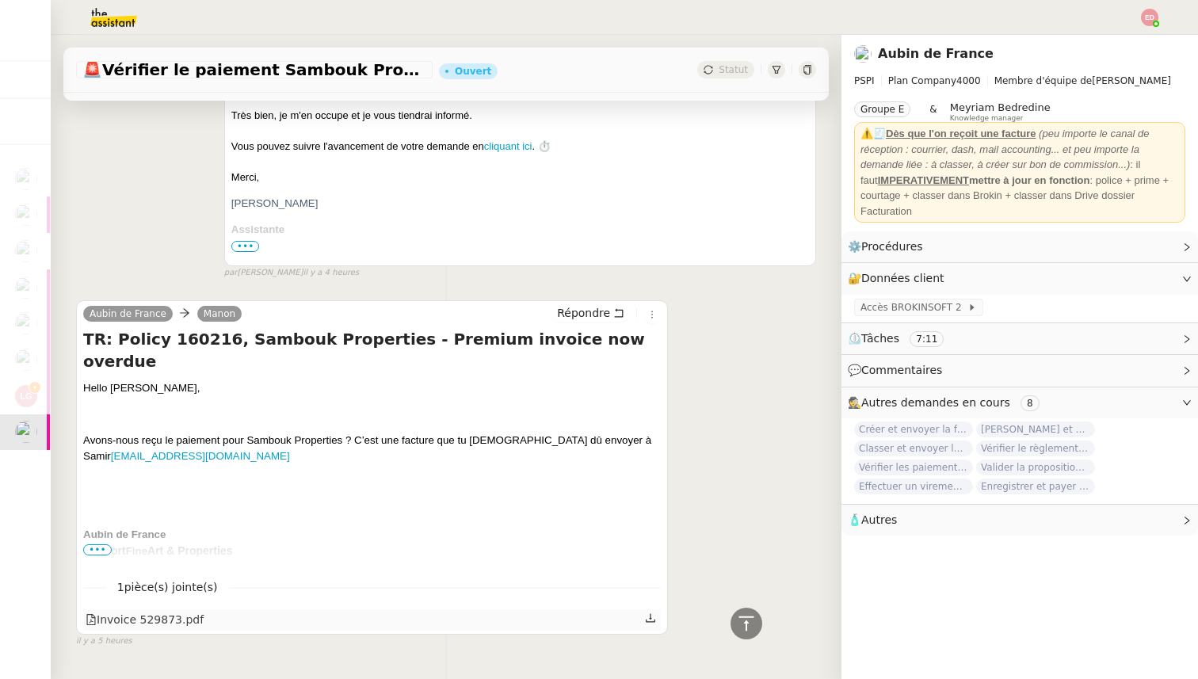
click at [151, 617] on div "Invoice 529873.pdf" at bounding box center [145, 620] width 118 height 18
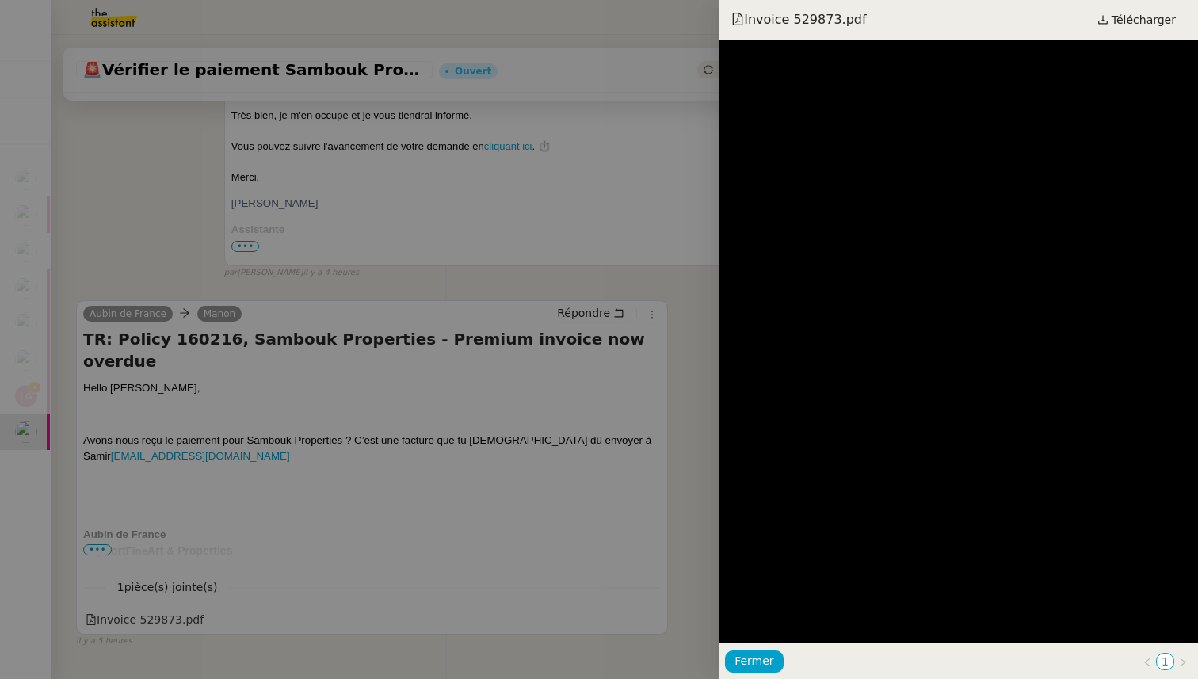
click at [336, 522] on div at bounding box center [599, 339] width 1198 height 679
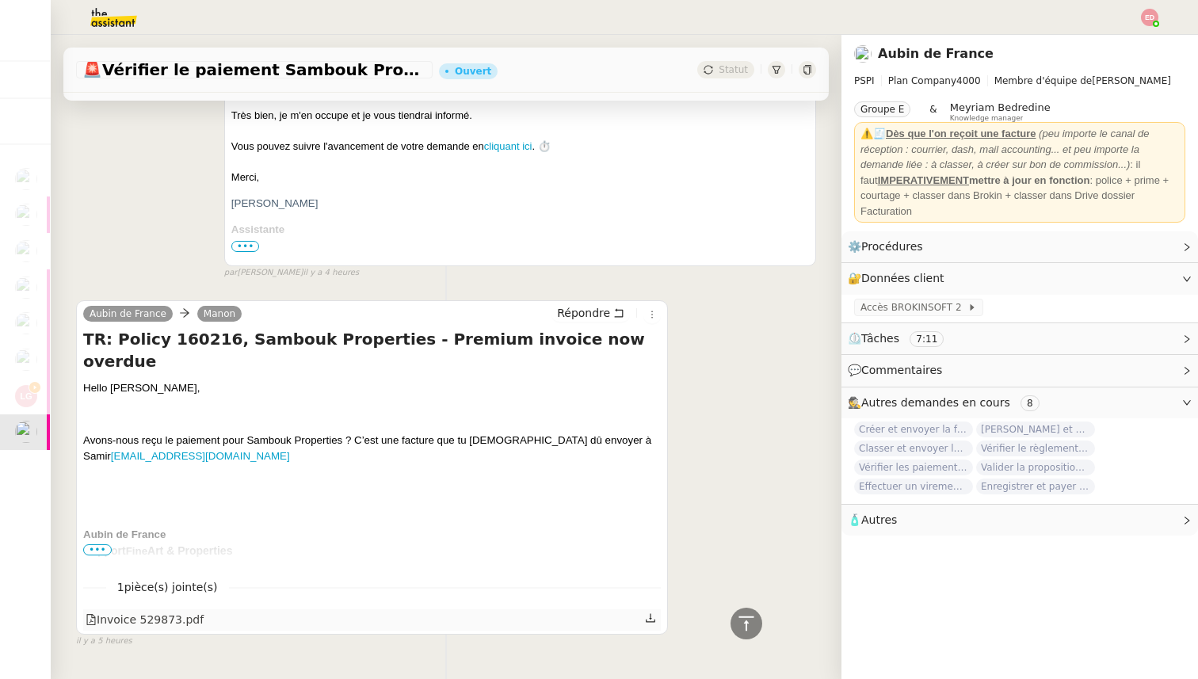
click at [648, 621] on icon at bounding box center [650, 617] width 11 height 11
